Goal: Transaction & Acquisition: Obtain resource

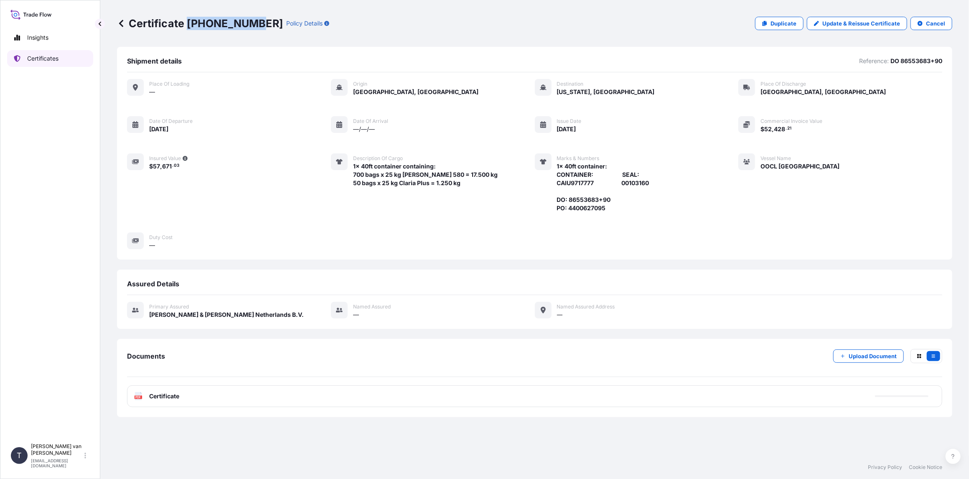
click at [42, 56] on p "Certificates" at bounding box center [42, 58] width 31 height 8
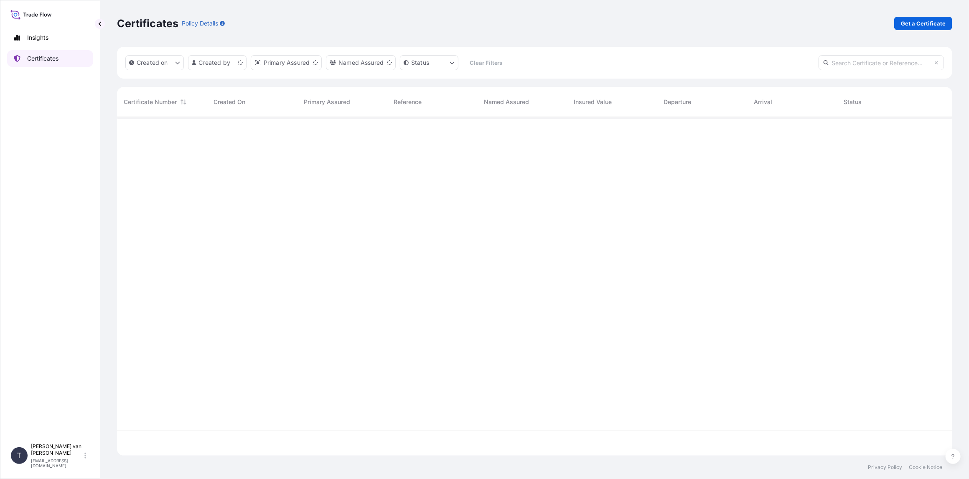
scroll to position [337, 829]
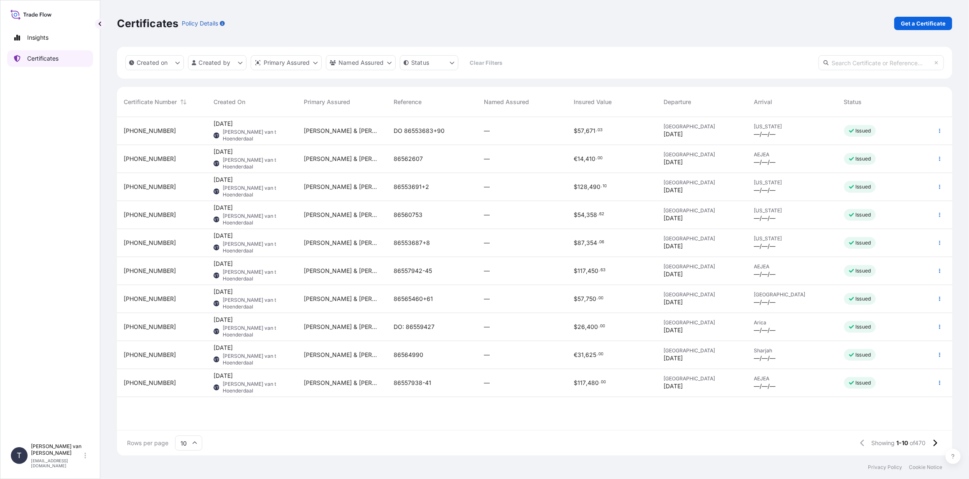
click at [51, 52] on link "Certificates" at bounding box center [50, 58] width 86 height 17
click at [918, 21] on p "Get a Certificate" at bounding box center [923, 23] width 45 height 8
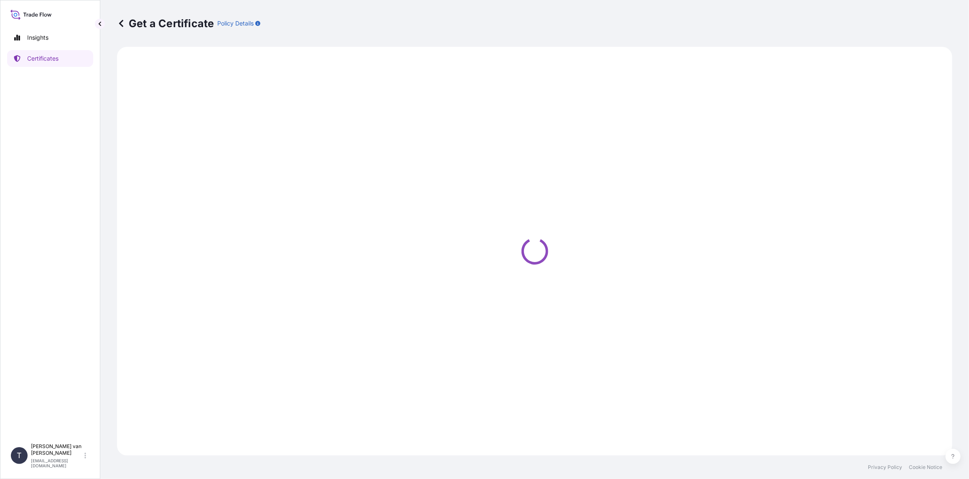
select select "Sea"
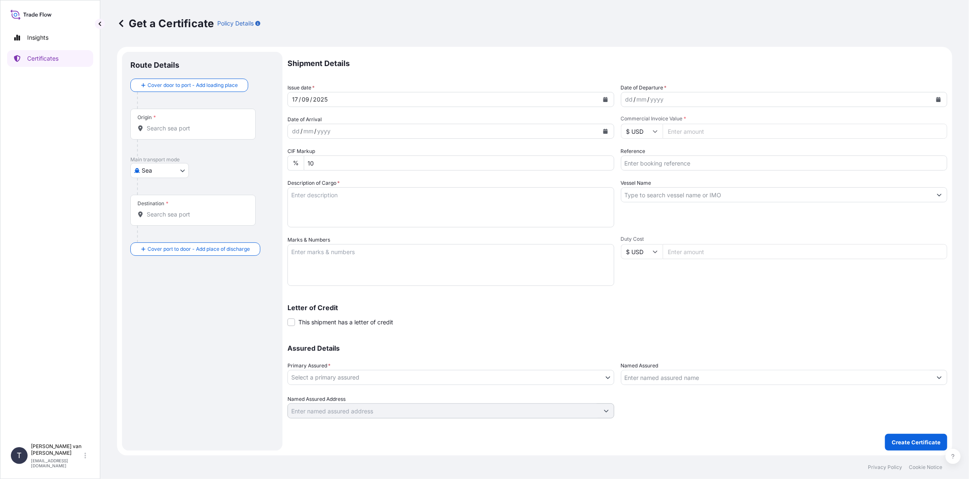
click at [938, 100] on icon "Calendar" at bounding box center [938, 99] width 5 height 5
click at [652, 155] on div "2" at bounding box center [651, 153] width 15 height 15
click at [696, 132] on input "Commercial Invoice Value *" at bounding box center [805, 131] width 285 height 15
type input "45833.75"
click at [681, 162] on input "Reference" at bounding box center [784, 162] width 327 height 15
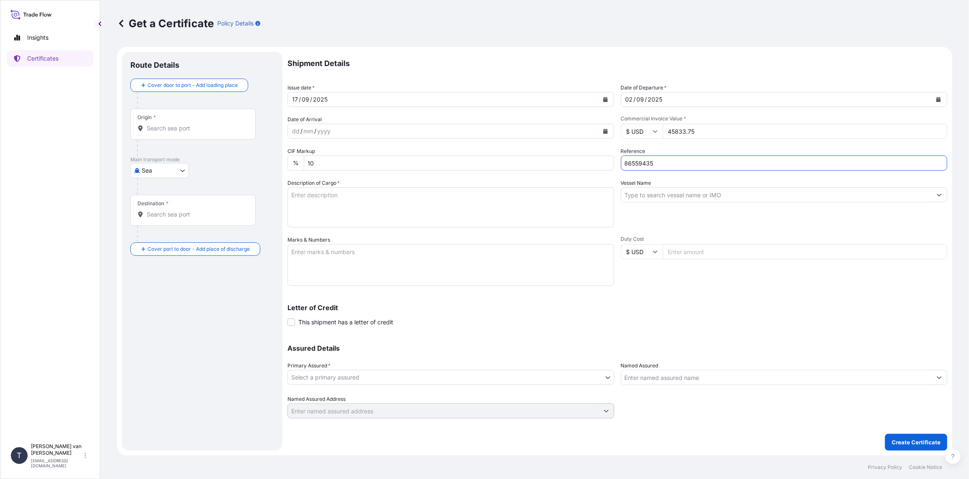
type input "86559435"
click at [654, 197] on input "Vessel Name" at bounding box center [776, 194] width 311 height 15
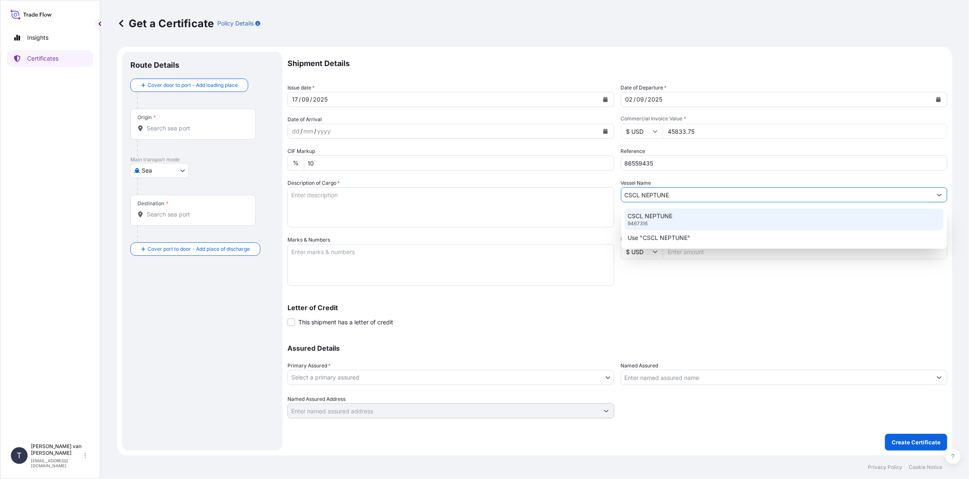
click at [655, 222] on div "CSCL NEPTUNE 9467316" at bounding box center [784, 219] width 319 height 22
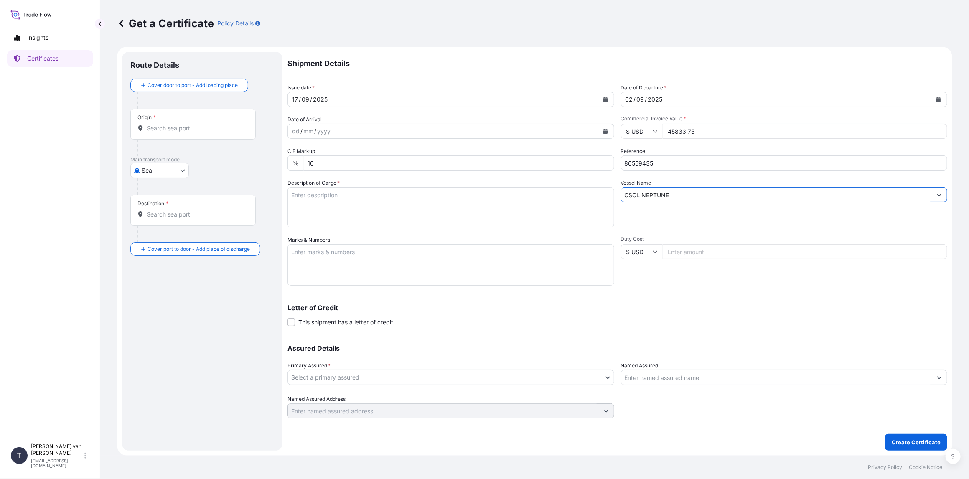
type input "CSCL NEPTUNE"
click at [308, 203] on textarea "Description of Cargo *" at bounding box center [450, 207] width 327 height 40
drag, startPoint x: 336, startPoint y: 187, endPoint x: 341, endPoint y: 198, distance: 12.5
click at [340, 192] on textarea "1x 40ft container containing: 991 bags x 25 kg Merigel 300 = 24.775 kg" at bounding box center [450, 207] width 327 height 40
click at [337, 195] on textarea "1x 40ft container containing: 991 bags x 25 kg Merigel 300 = 24.775 kg" at bounding box center [450, 207] width 327 height 40
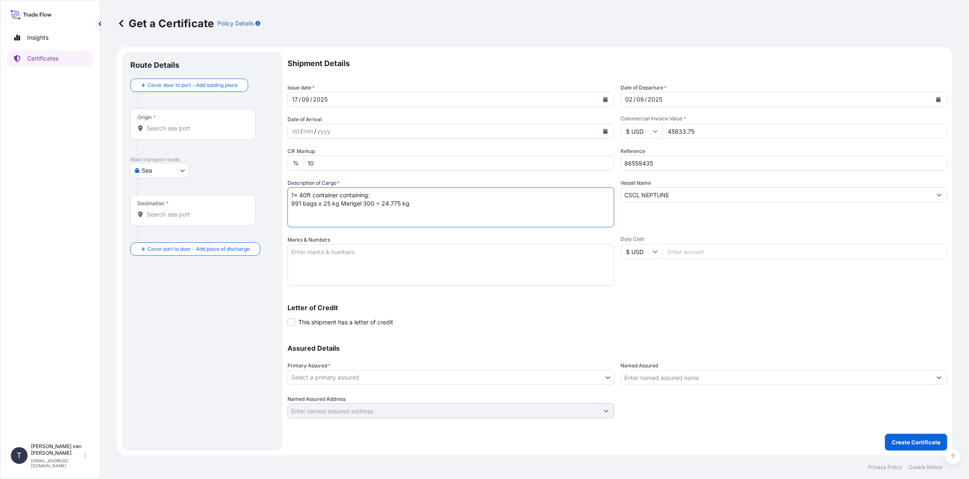
click at [338, 195] on textarea "1x 40ft container containing: 991 bags x 25 kg Merigel 300 = 24.775 kg" at bounding box center [450, 207] width 327 height 40
click at [346, 196] on textarea "1x 40ft container containing: 991 bags x 25 kg Merigel 300 = 24.775 kg" at bounding box center [450, 207] width 327 height 40
click at [337, 196] on textarea "1x 40ft container containing: 991 bags x 25 kg Merigel 300 = 24.775 kg" at bounding box center [450, 207] width 327 height 40
drag, startPoint x: 338, startPoint y: 194, endPoint x: 290, endPoint y: 193, distance: 47.6
click at [290, 193] on textarea "1x 40ft container containing: 991 bags x 25 kg Merigel 300 = 24.775 kg" at bounding box center [450, 207] width 327 height 40
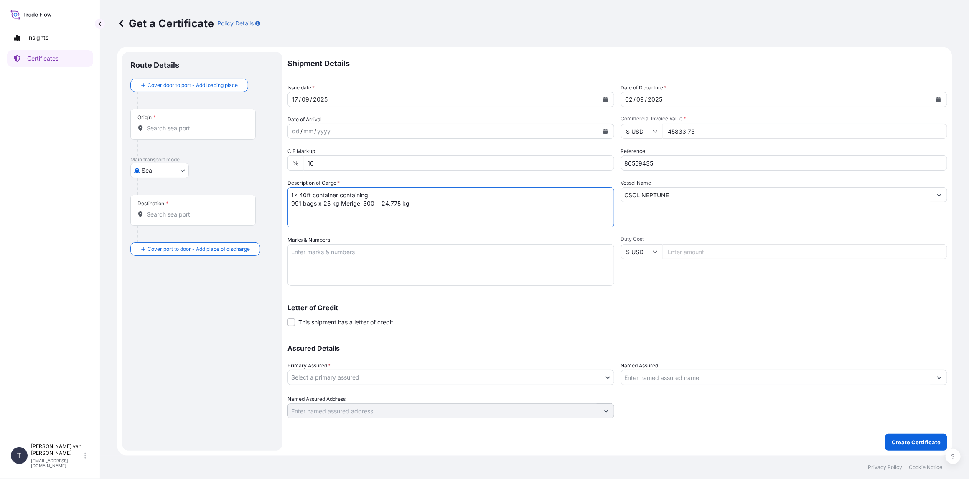
type textarea "1x 40ft container containing: 991 bags x 25 kg Merigel 300 = 24.775 kg"
click at [299, 250] on textarea "Marks & Numbers" at bounding box center [450, 265] width 327 height 42
paste textarea "1x 40ft container"
click at [297, 275] on textarea "1x 40ft container: CONTAINER:" at bounding box center [450, 265] width 327 height 42
click at [313, 269] on textarea "1x 40ft container: CONTAINER: SEKU" at bounding box center [450, 265] width 327 height 42
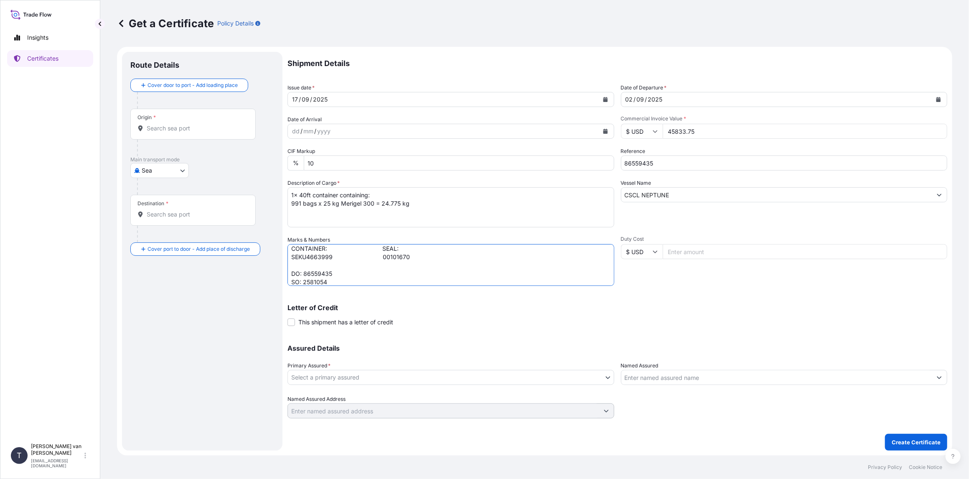
scroll to position [20, 0]
type textarea "1x 40ft container: CONTAINER: SEAL: SEKU4663999 00101670 DO: 86559435 SO: 25810…"
click at [332, 376] on body "Insights Certificates T [PERSON_NAME] van t Hoenderdaal [EMAIL_ADDRESS][DOMAIN_…" at bounding box center [484, 239] width 969 height 479
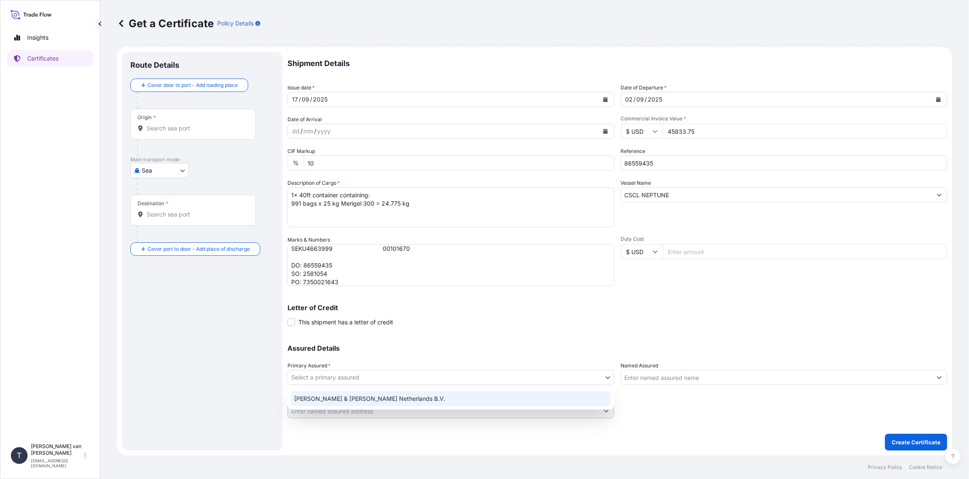
click at [326, 401] on div "[PERSON_NAME] & [PERSON_NAME] Netherlands B.V." at bounding box center [451, 398] width 320 height 15
select select "31666"
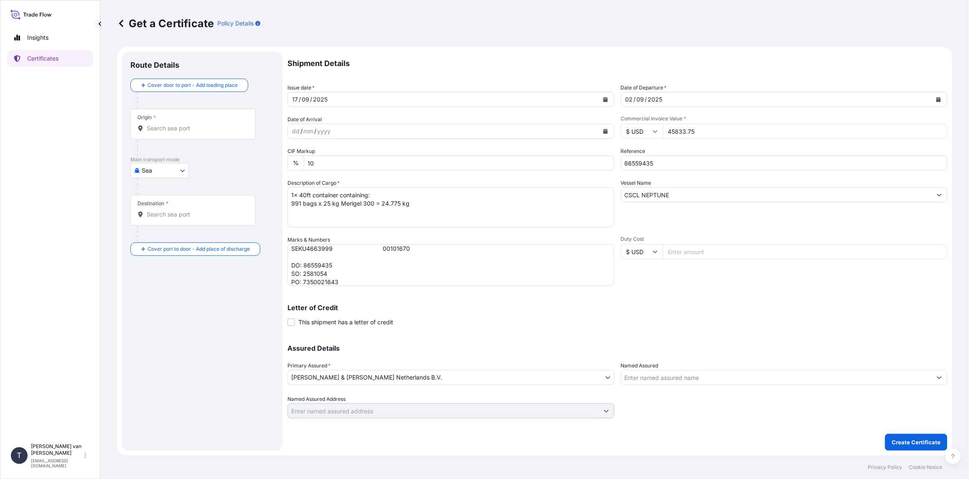
click at [201, 121] on div "Origin *" at bounding box center [192, 124] width 125 height 31
click at [201, 124] on input "Origin *" at bounding box center [196, 128] width 99 height 8
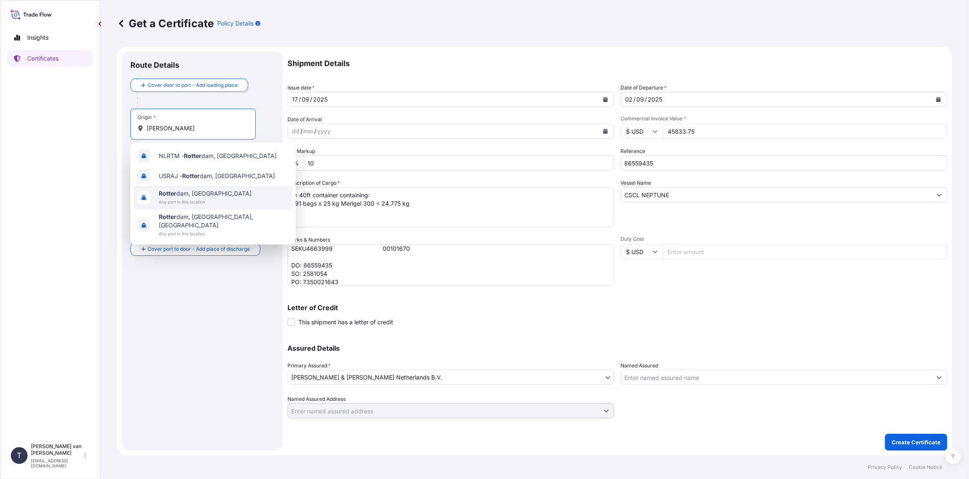
click at [178, 198] on span "Any port in this location" at bounding box center [205, 202] width 93 height 8
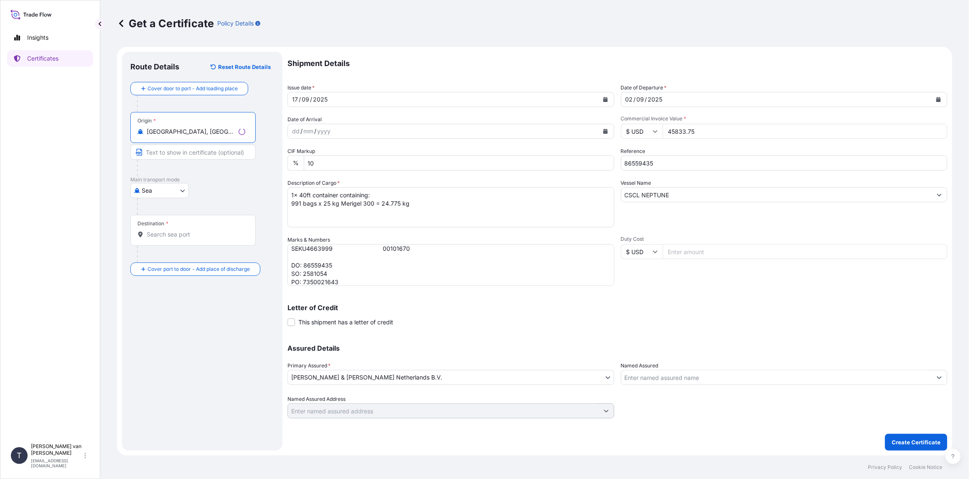
type input "[GEOGRAPHIC_DATA], [GEOGRAPHIC_DATA]"
click at [176, 231] on input "Destination *" at bounding box center [196, 234] width 99 height 8
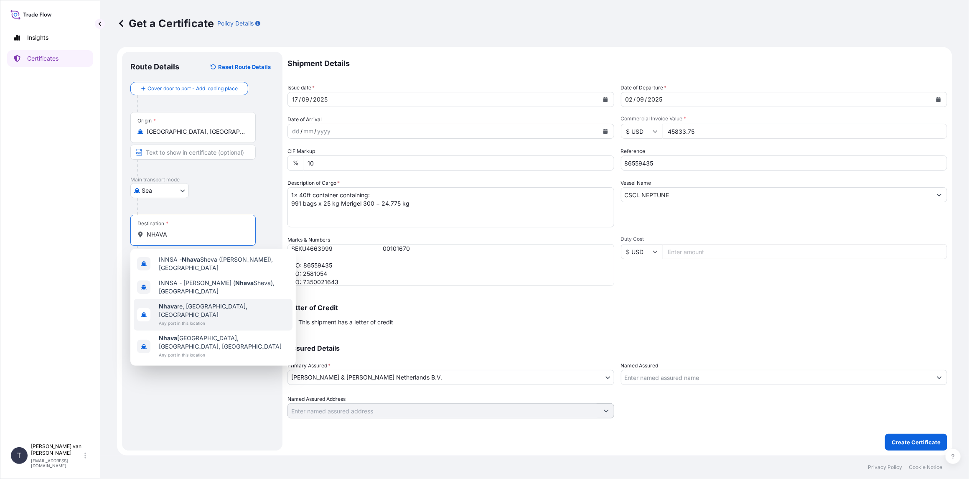
click at [205, 305] on span "Nhava re, [GEOGRAPHIC_DATA], [GEOGRAPHIC_DATA]" at bounding box center [224, 310] width 130 height 17
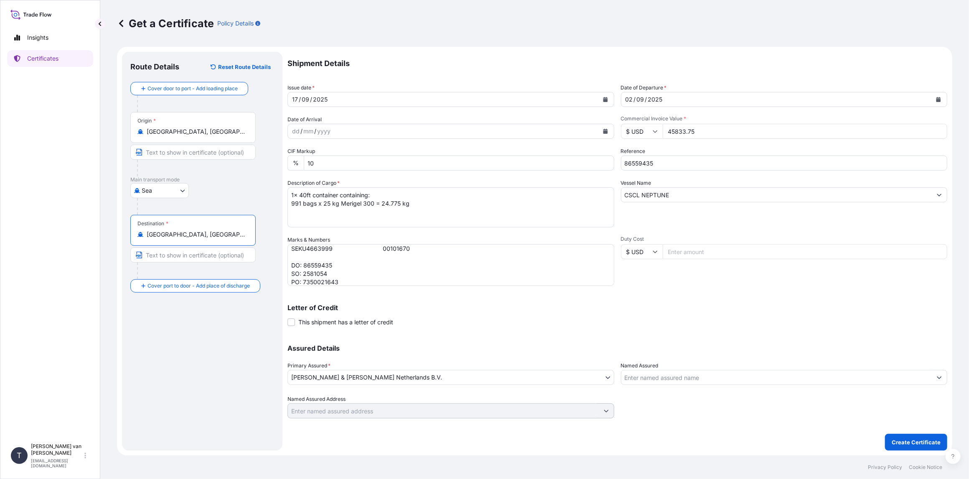
type input "[GEOGRAPHIC_DATA], [GEOGRAPHIC_DATA], [GEOGRAPHIC_DATA]"
click at [911, 437] on button "Create Certificate" at bounding box center [916, 442] width 62 height 17
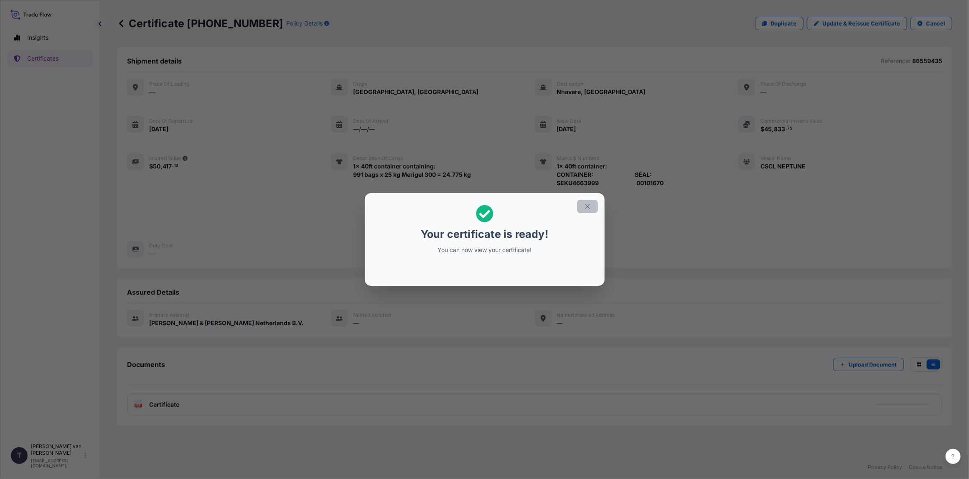
click at [591, 206] on icon "button" at bounding box center [588, 207] width 8 height 8
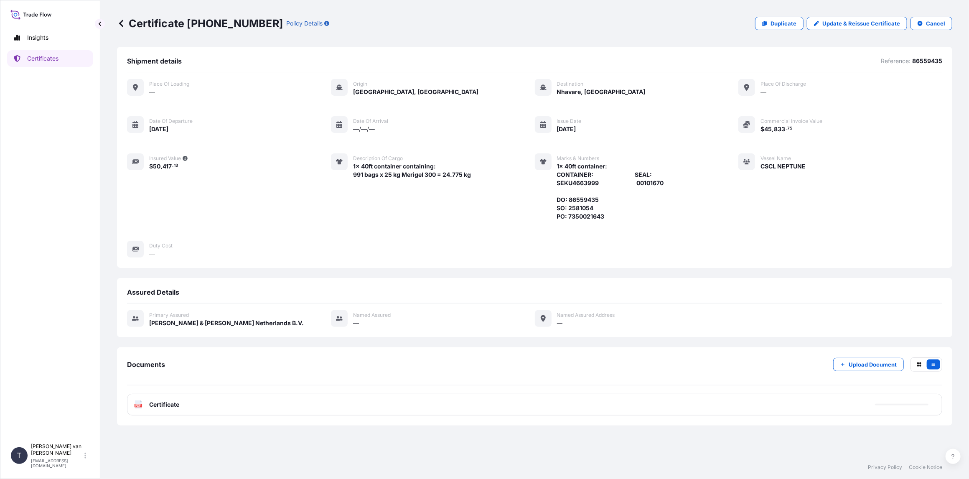
click at [169, 402] on span "Certificate" at bounding box center [164, 404] width 30 height 8
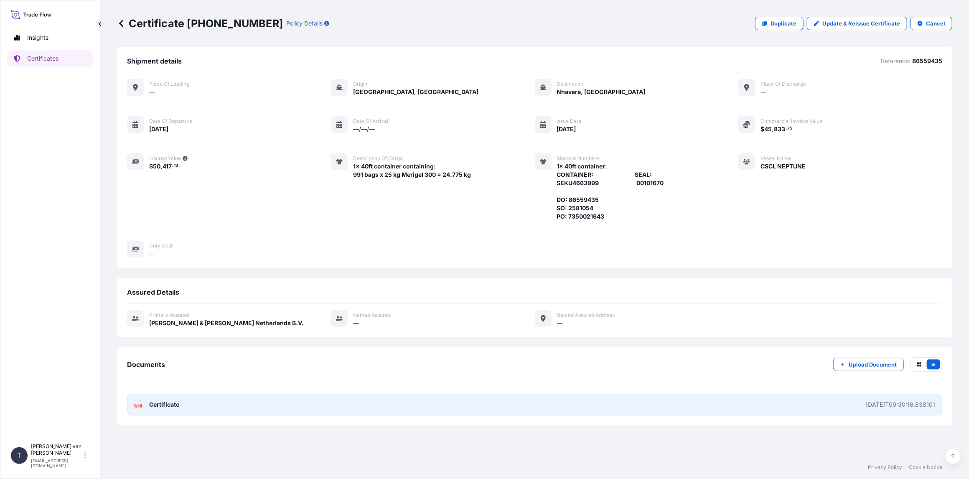
click at [165, 404] on span "Certificate" at bounding box center [164, 404] width 30 height 8
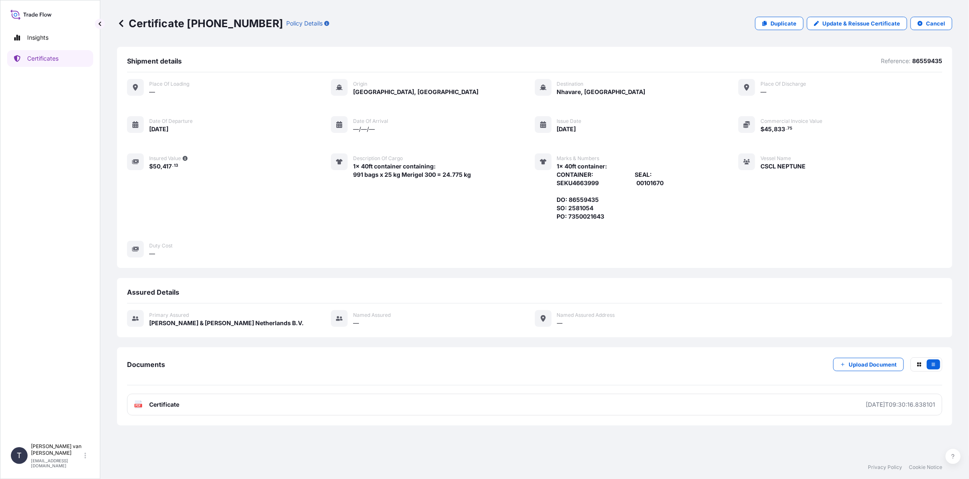
click at [252, 28] on p "Certificate [PHONE_NUMBER]" at bounding box center [200, 23] width 166 height 13
drag, startPoint x: 253, startPoint y: 20, endPoint x: 187, endPoint y: 25, distance: 66.6
click at [187, 25] on p "Certificate [PHONE_NUMBER]" at bounding box center [200, 23] width 166 height 13
copy p "[PHONE_NUMBER]"
